Goal: Information Seeking & Learning: Find specific fact

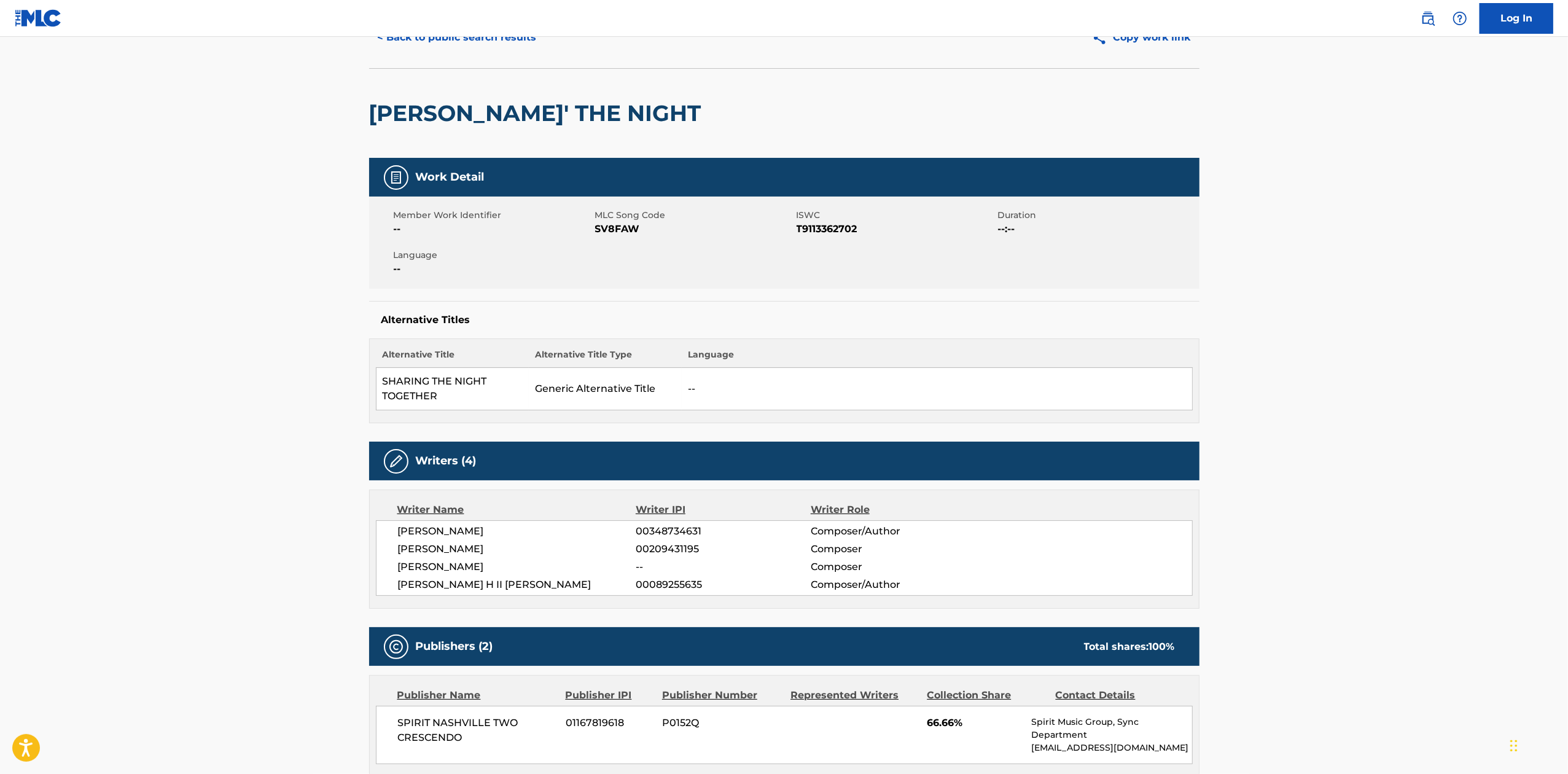
click at [466, 36] on nav "Log In" at bounding box center [784, 18] width 1568 height 37
click at [1254, 356] on main "< Back to public search results Copy work link [PERSON_NAME]' THE NIGHT Work De…" at bounding box center [784, 670] width 1568 height 1389
click at [1232, 571] on main "< Back to public search results Copy work link [PERSON_NAME]' THE NIGHT Work De…" at bounding box center [784, 670] width 1568 height 1389
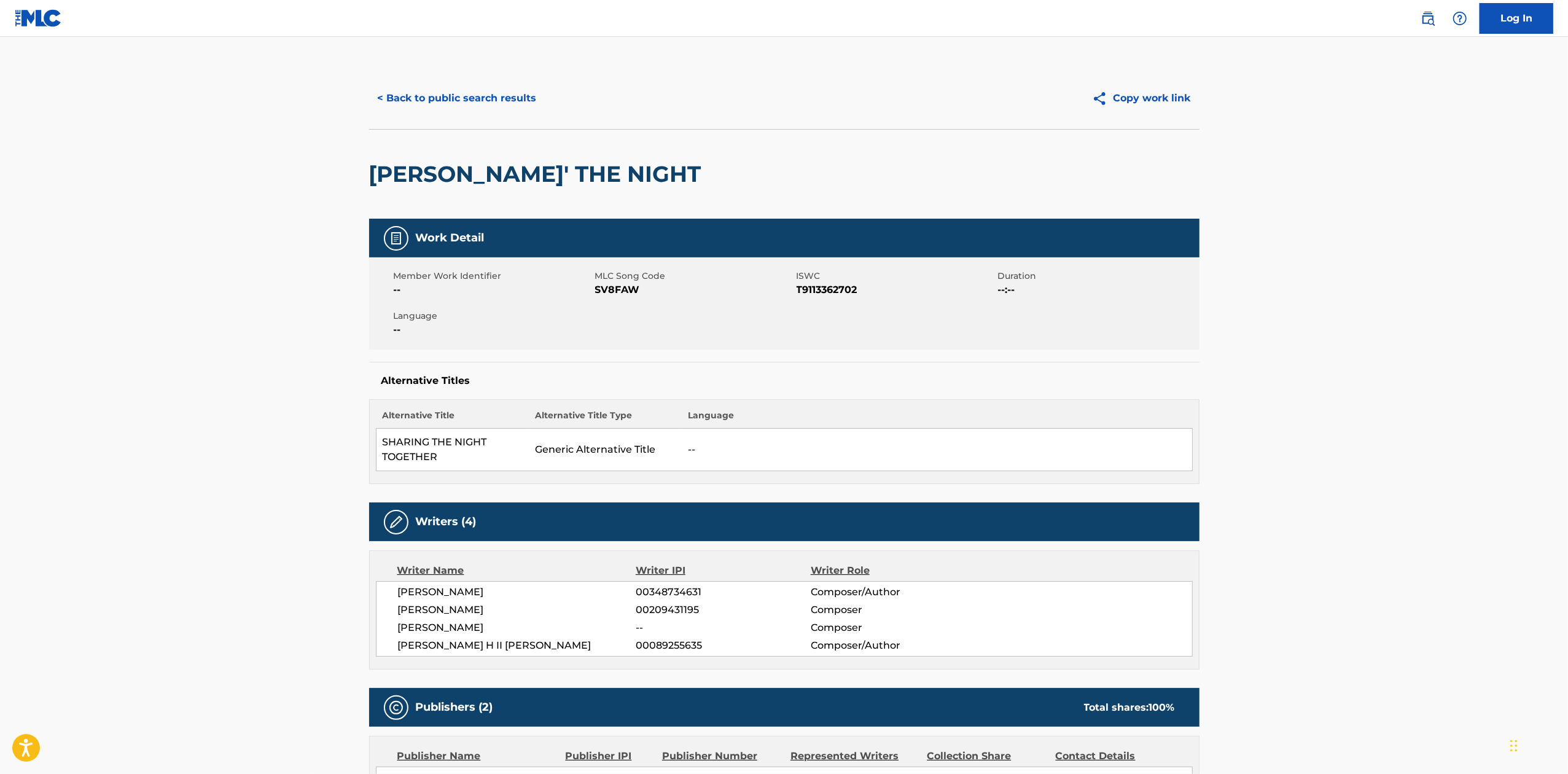
click at [488, 109] on button "< Back to public search results" at bounding box center [457, 98] width 176 height 31
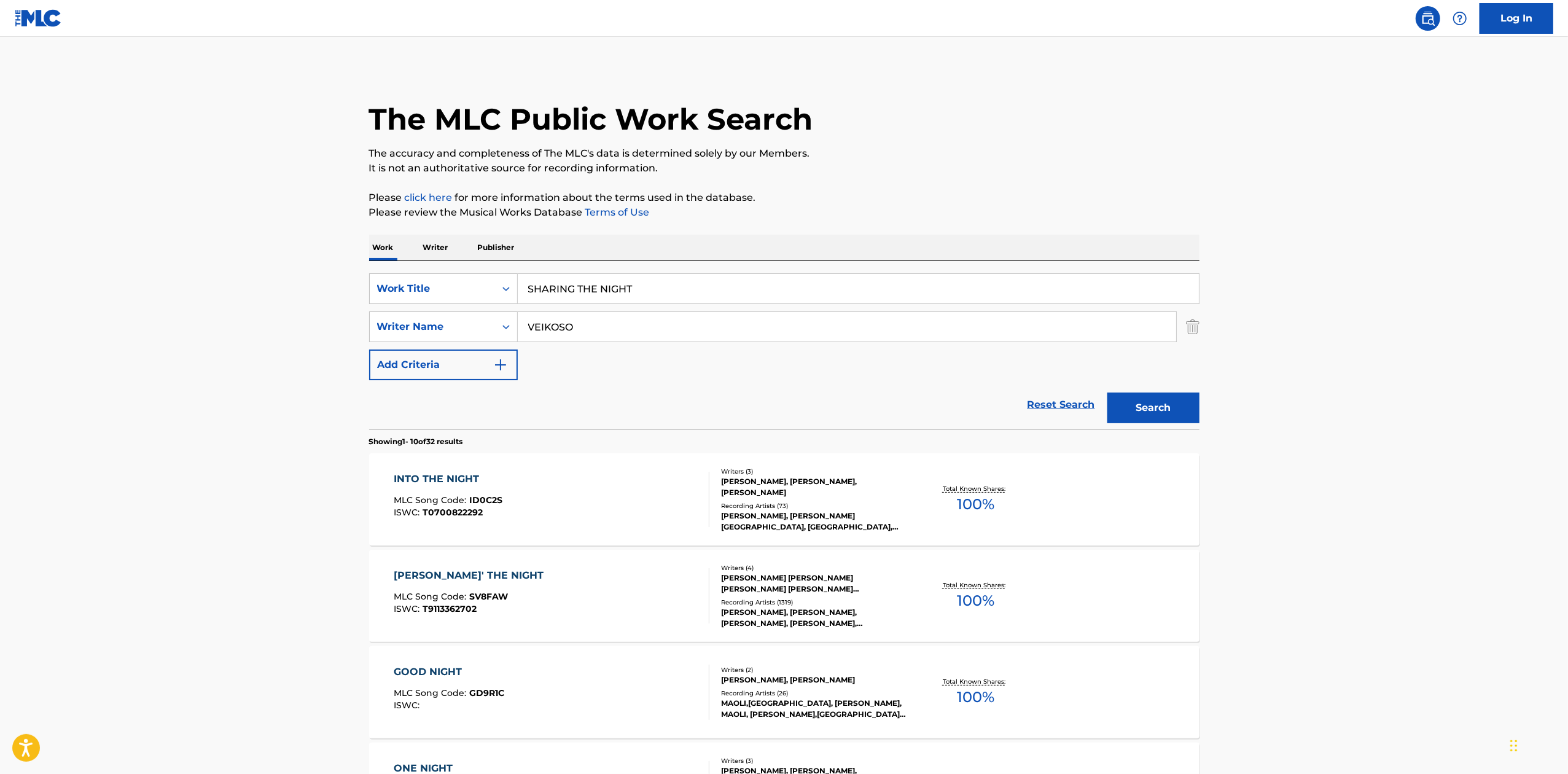
click at [672, 286] on input "SHARING THE NIGHT" at bounding box center [858, 289] width 681 height 30
click at [1073, 417] on link "Reset Search" at bounding box center [1061, 405] width 80 height 27
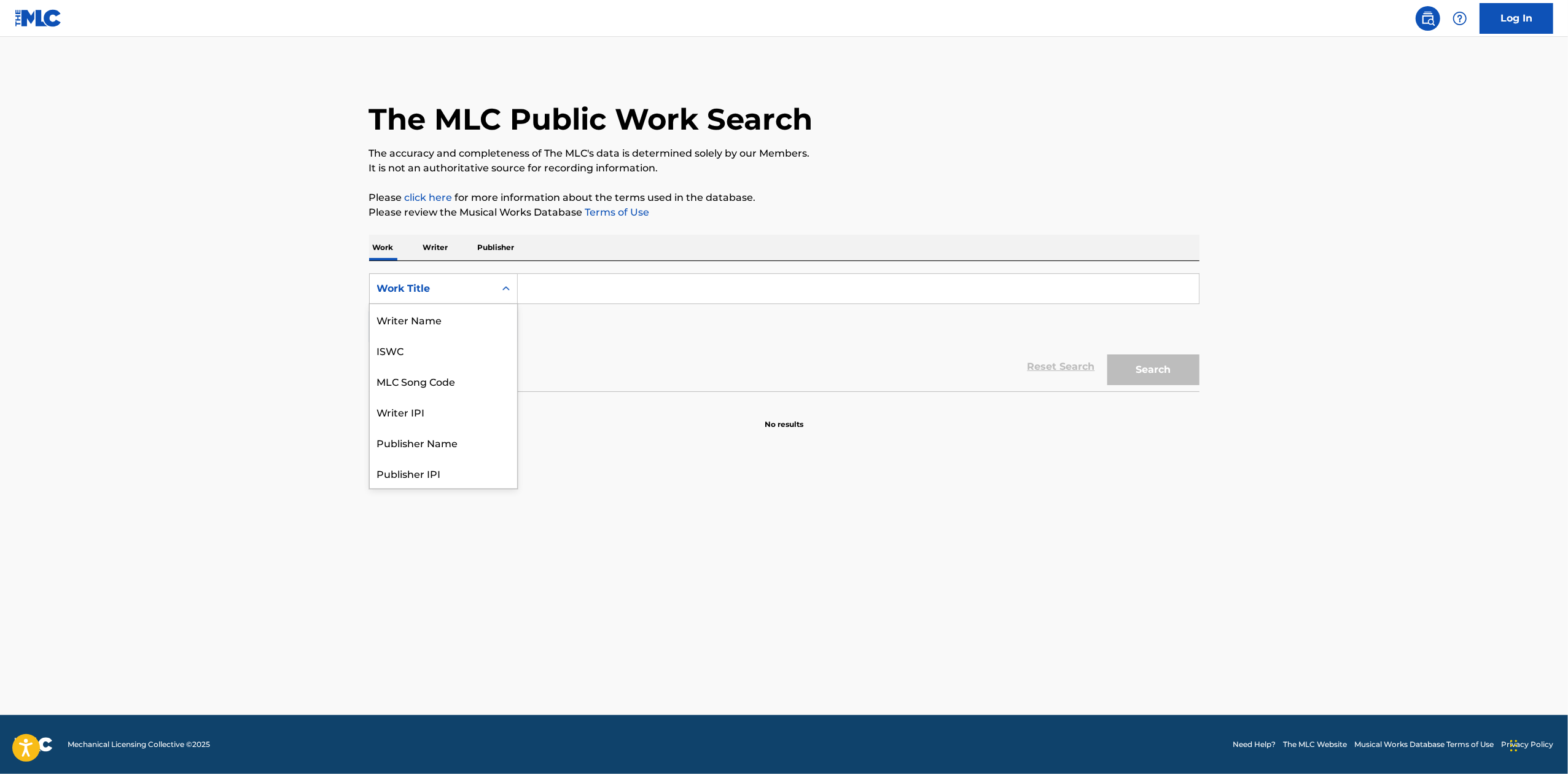
scroll to position [62, 0]
click at [469, 325] on div "MLC Song Code" at bounding box center [443, 320] width 147 height 31
click at [585, 292] on input "Search Form" at bounding box center [858, 289] width 681 height 30
paste input "PF8NXD"
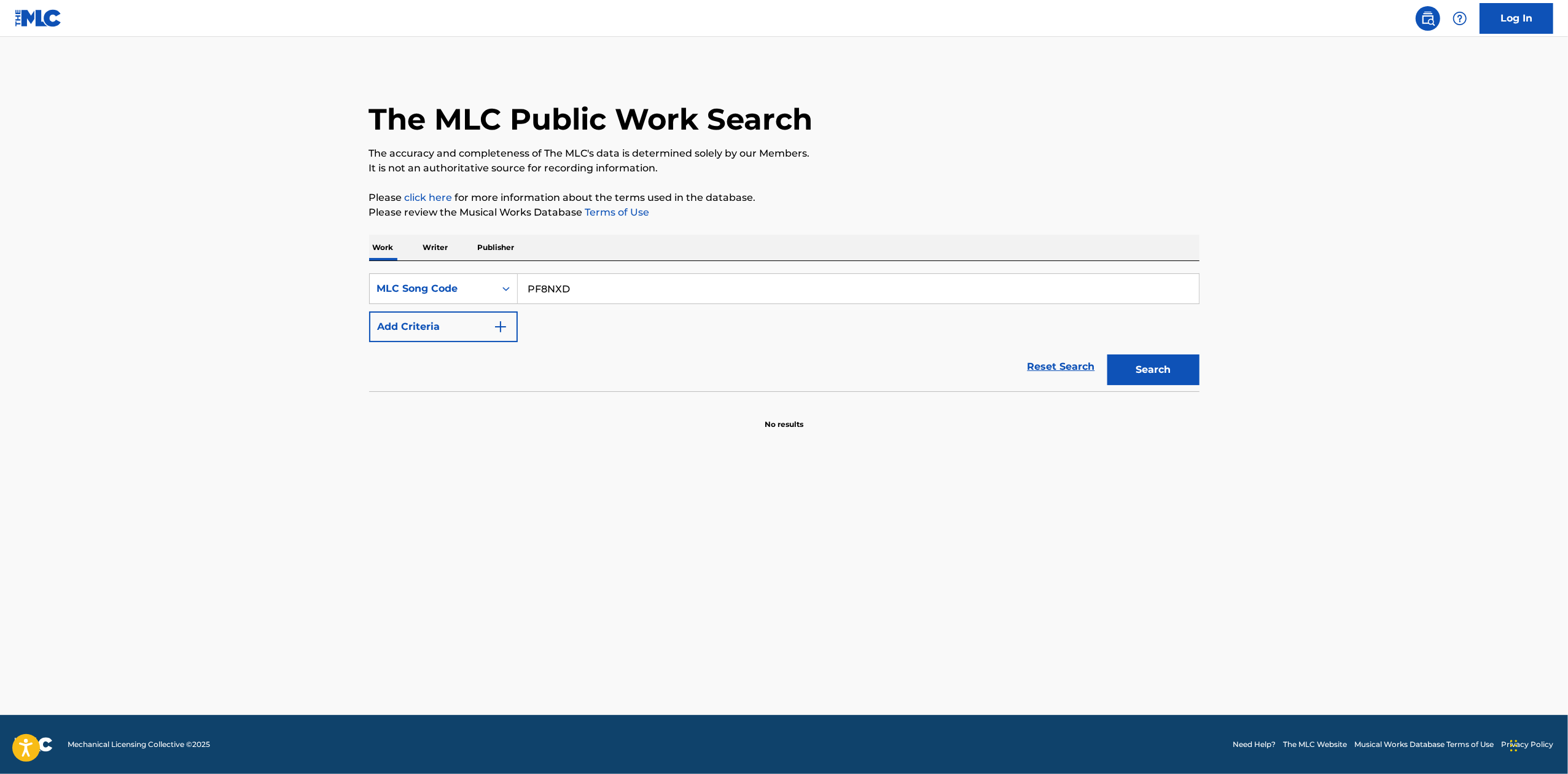
type input "PF8NXD"
click at [1163, 366] on button "Search" at bounding box center [1153, 370] width 92 height 31
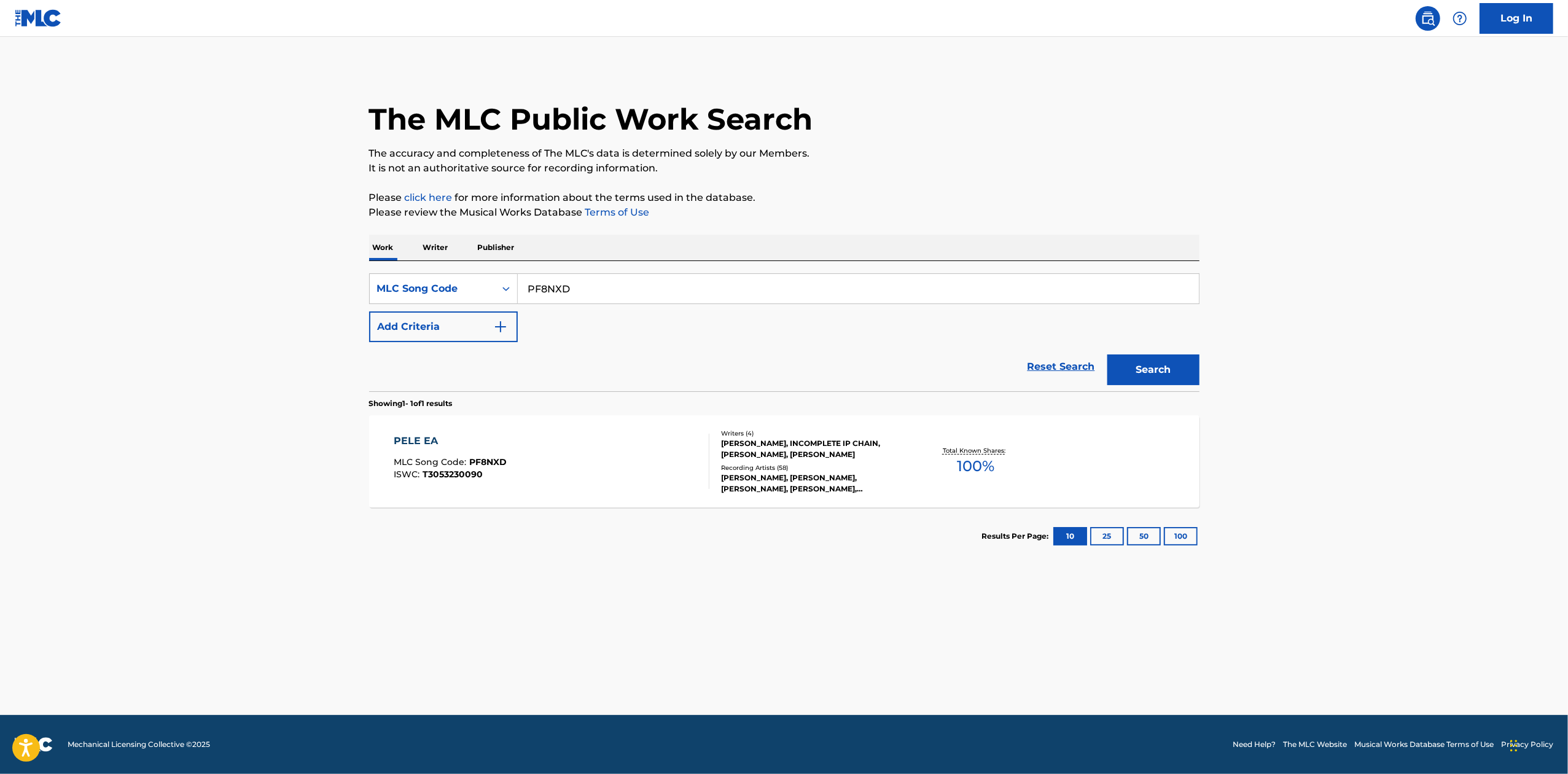
click at [854, 447] on div "[PERSON_NAME], INCOMPLETE IP CHAIN, [PERSON_NAME], [PERSON_NAME]" at bounding box center [814, 449] width 185 height 22
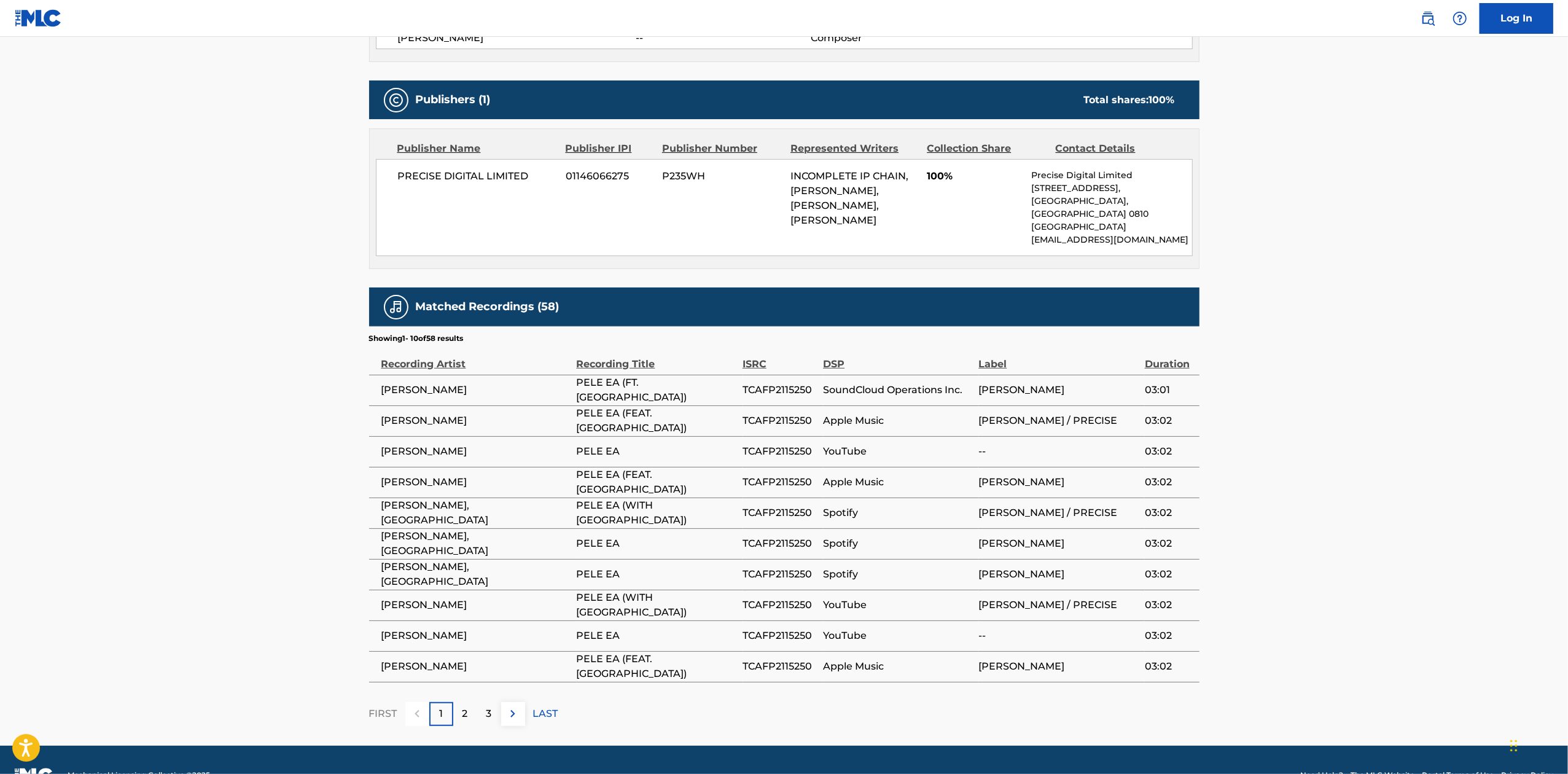
scroll to position [553, 0]
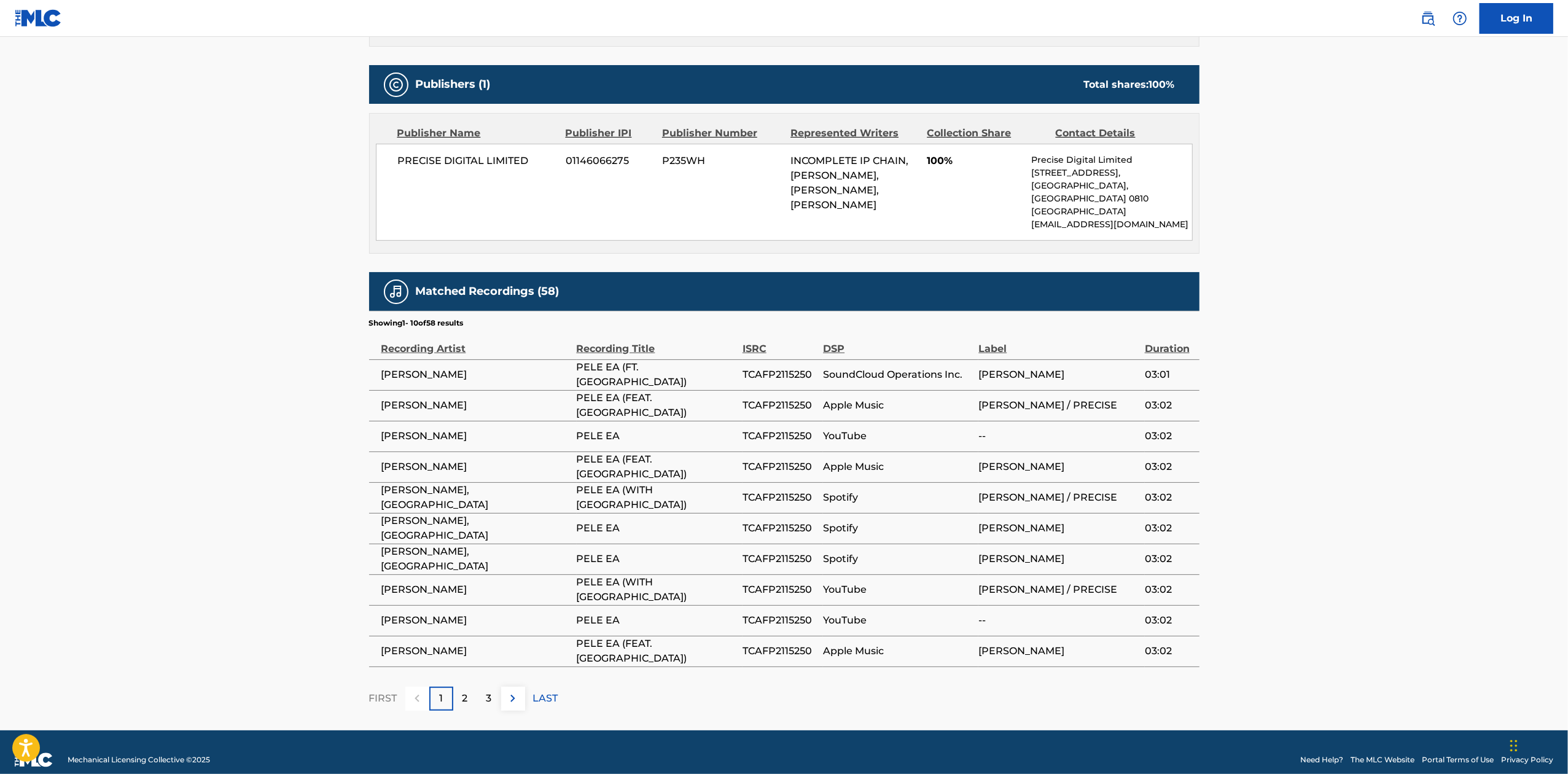
click at [1385, 567] on main "< Back to public search results Copy work link PELE EA Work Detail Member Work …" at bounding box center [784, 107] width 1568 height 1247
